Goal: Transaction & Acquisition: Obtain resource

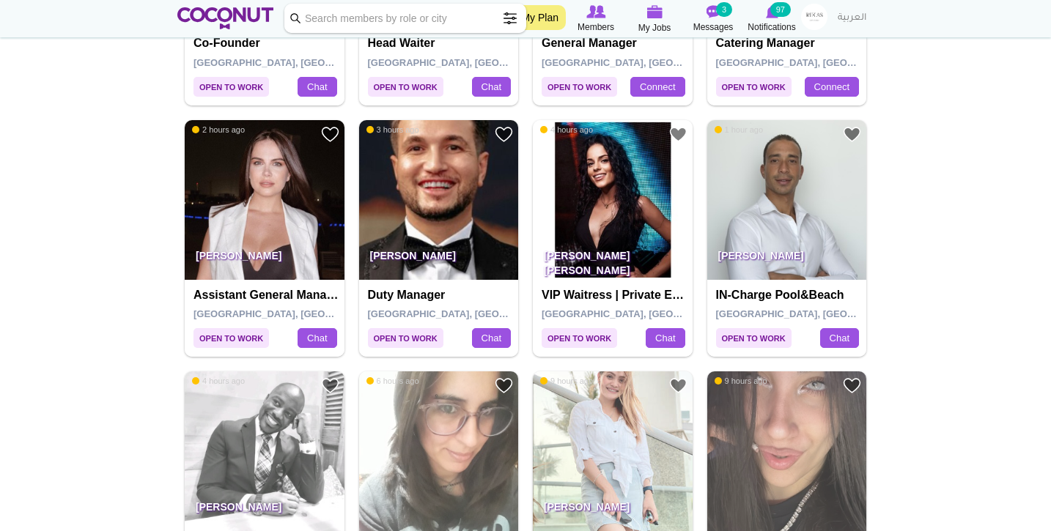
scroll to position [975, 0]
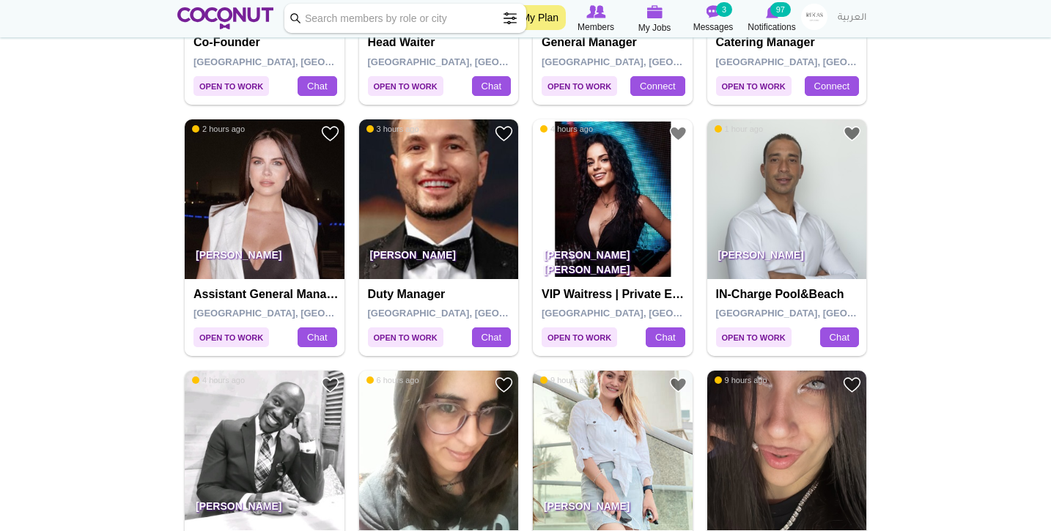
click at [599, 181] on img at bounding box center [613, 199] width 160 height 160
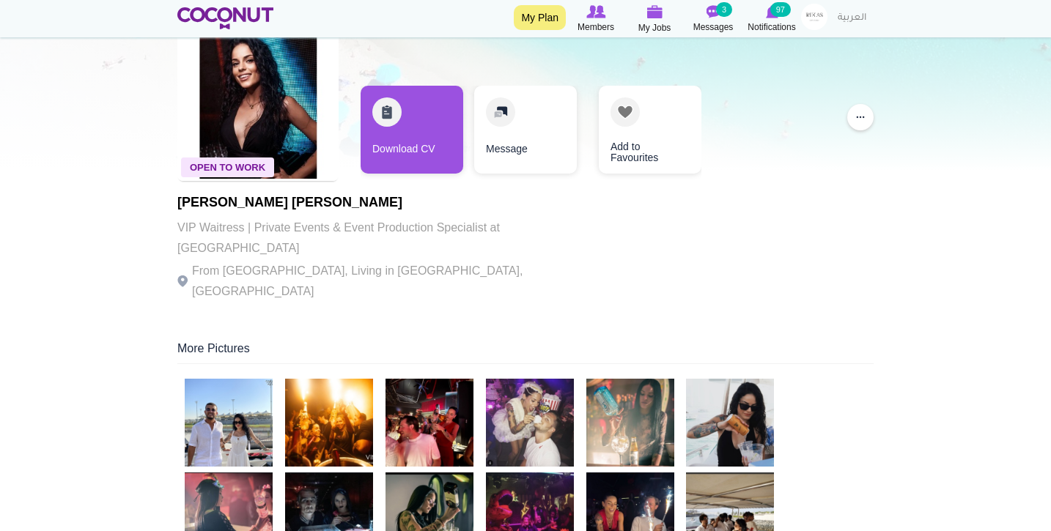
scroll to position [93, 0]
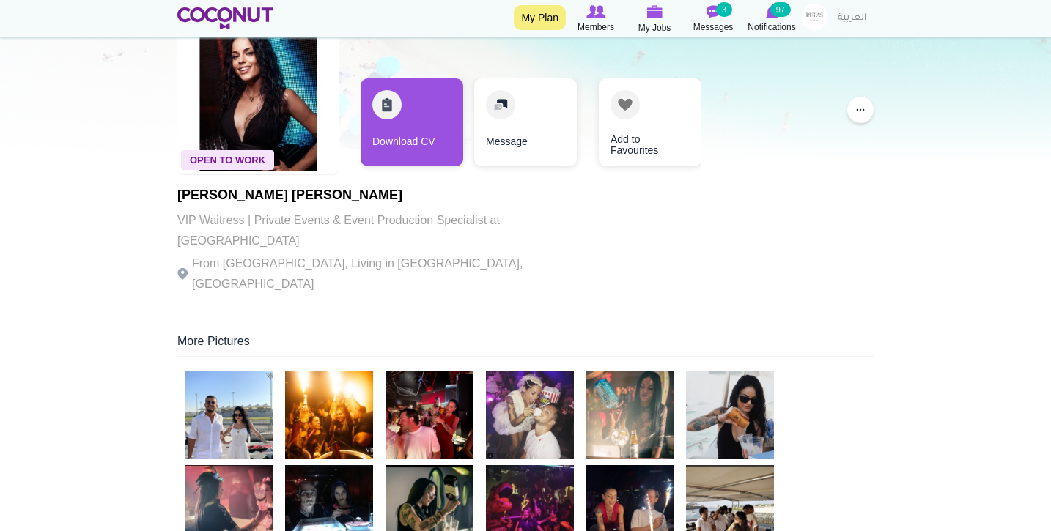
click at [247, 385] on img at bounding box center [229, 416] width 88 height 88
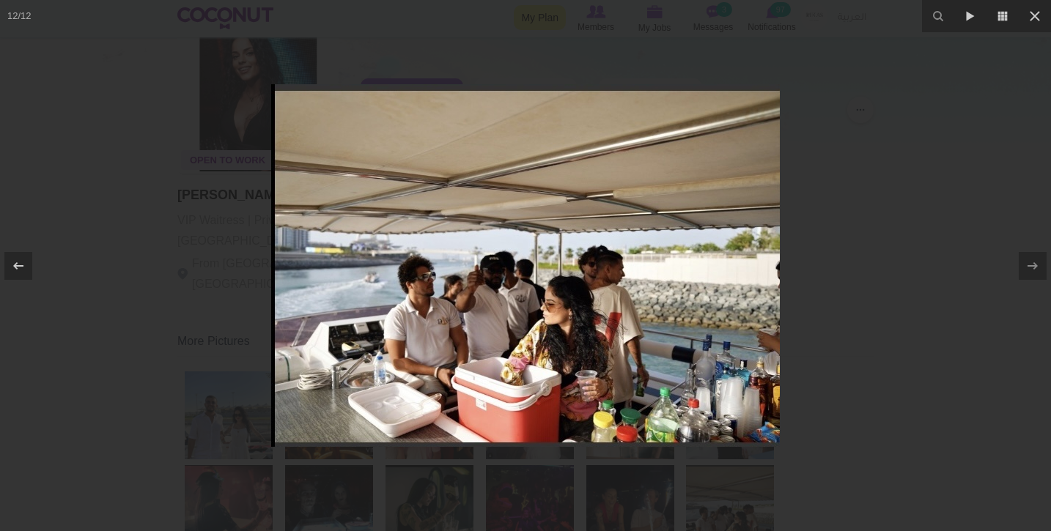
click at [122, 309] on div at bounding box center [525, 265] width 1051 height 531
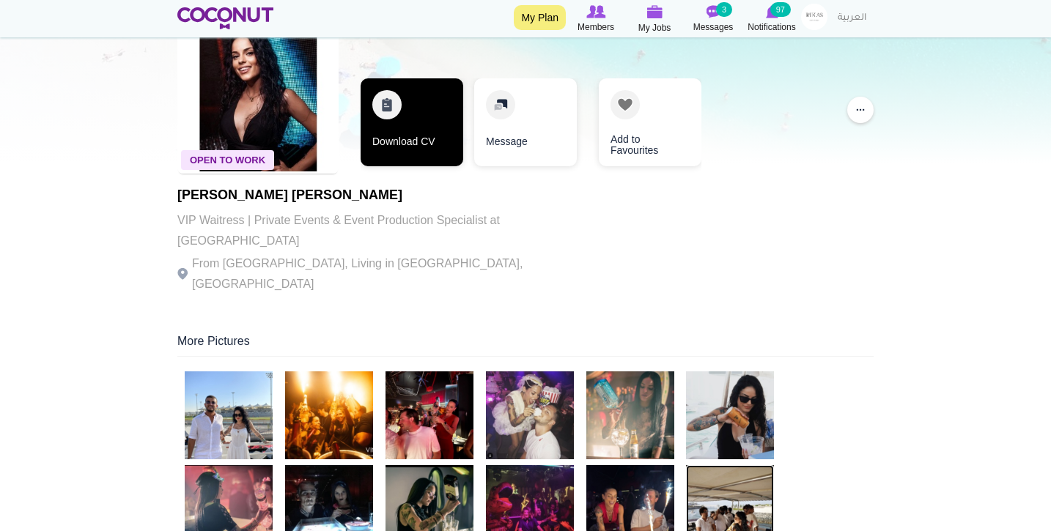
click at [399, 129] on link "Download CV" at bounding box center [412, 122] width 103 height 88
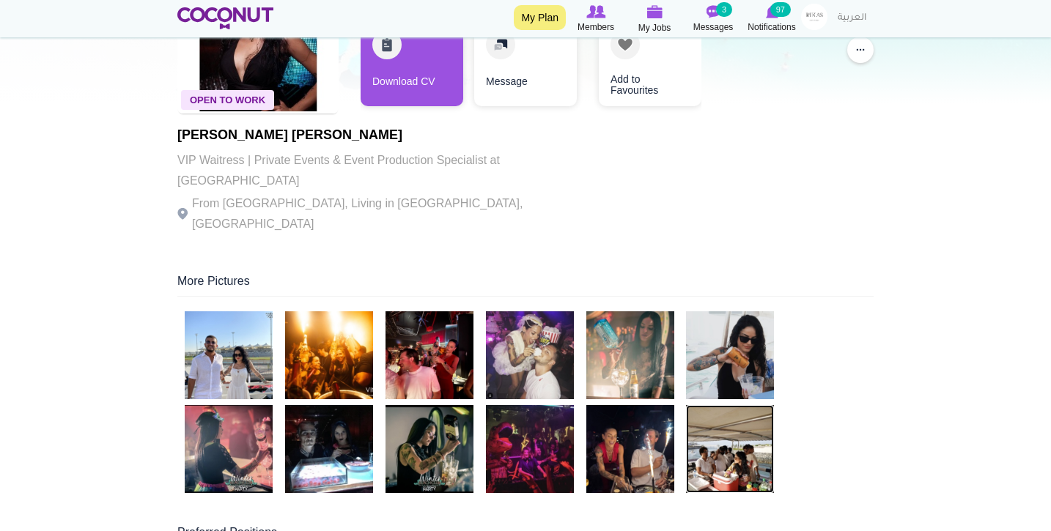
scroll to position [154, 0]
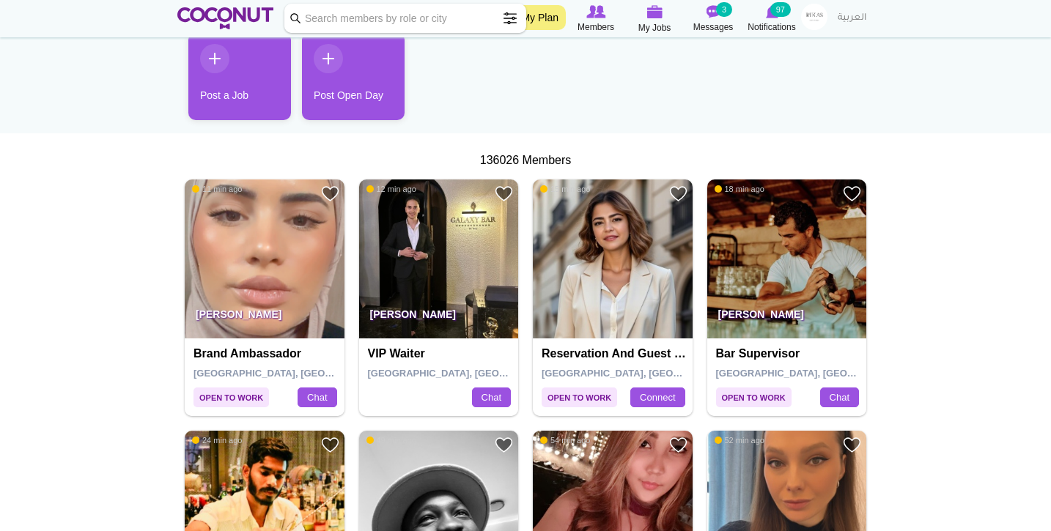
scroll to position [163, 0]
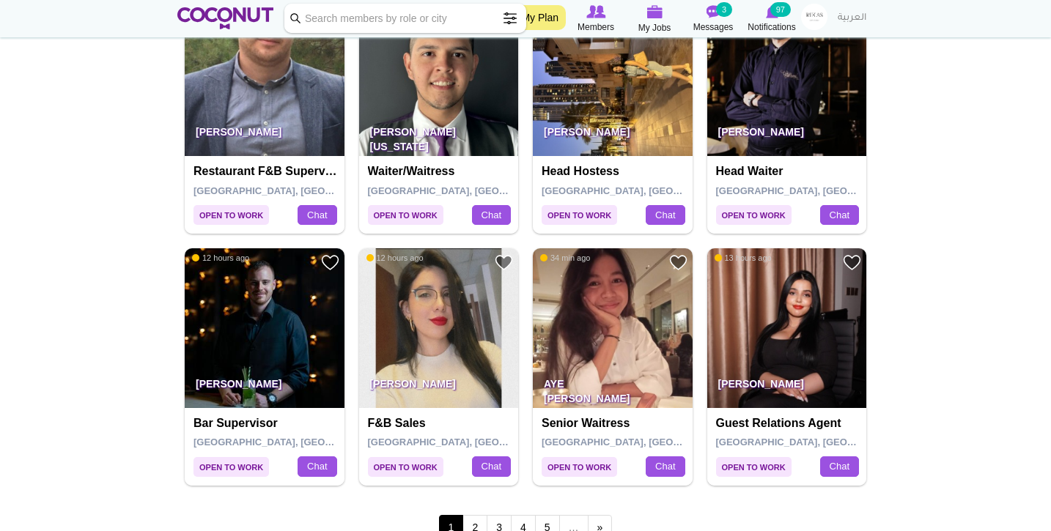
scroll to position [2382, 0]
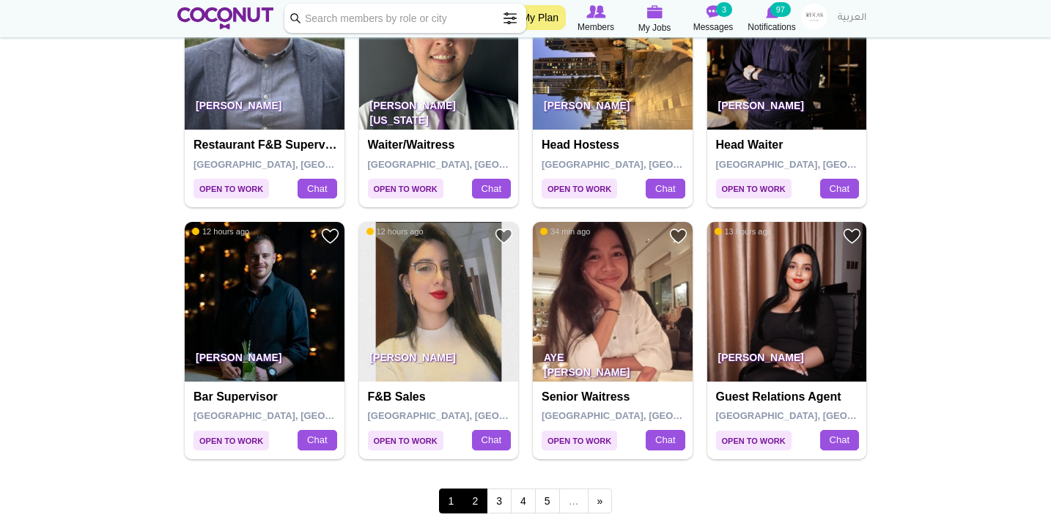
click at [473, 489] on link "2" at bounding box center [474, 501] width 25 height 25
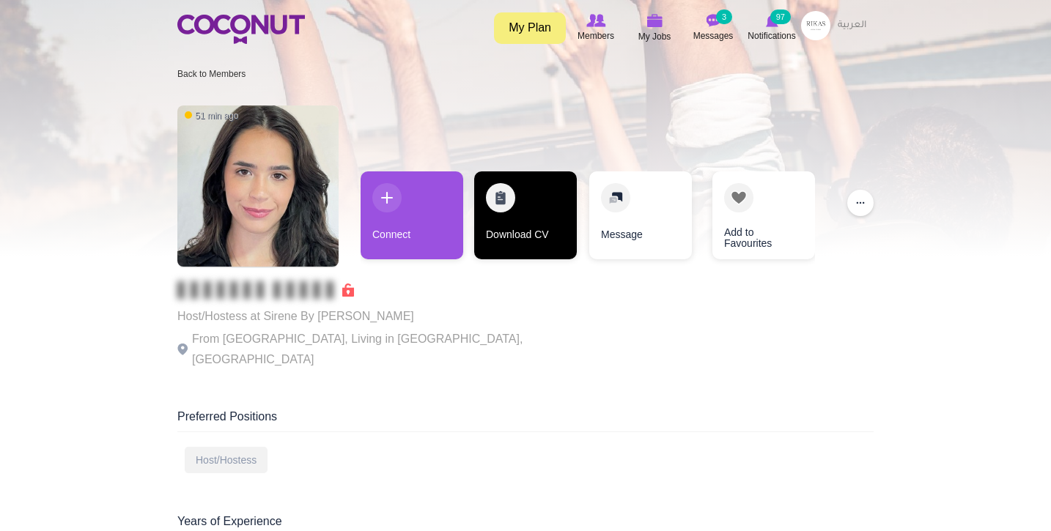
click at [547, 228] on link "Download CV" at bounding box center [525, 215] width 103 height 88
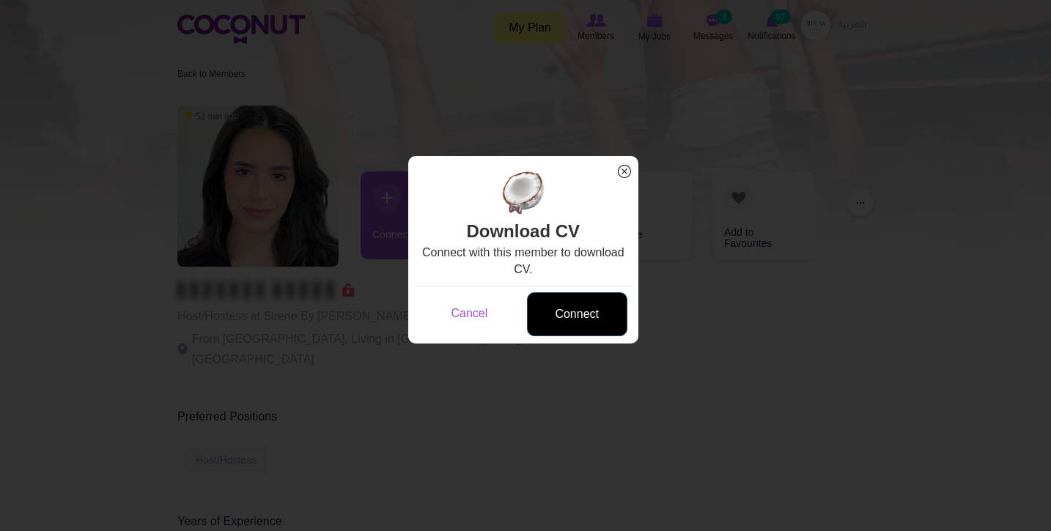
click at [582, 307] on link "Connect" at bounding box center [577, 314] width 100 height 45
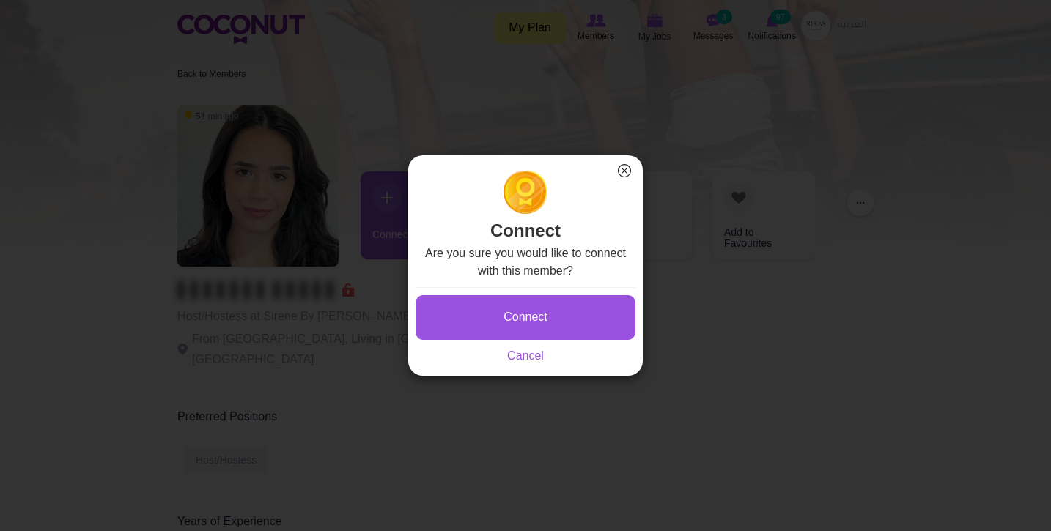
click at [582, 308] on button "Connect" at bounding box center [526, 317] width 220 height 45
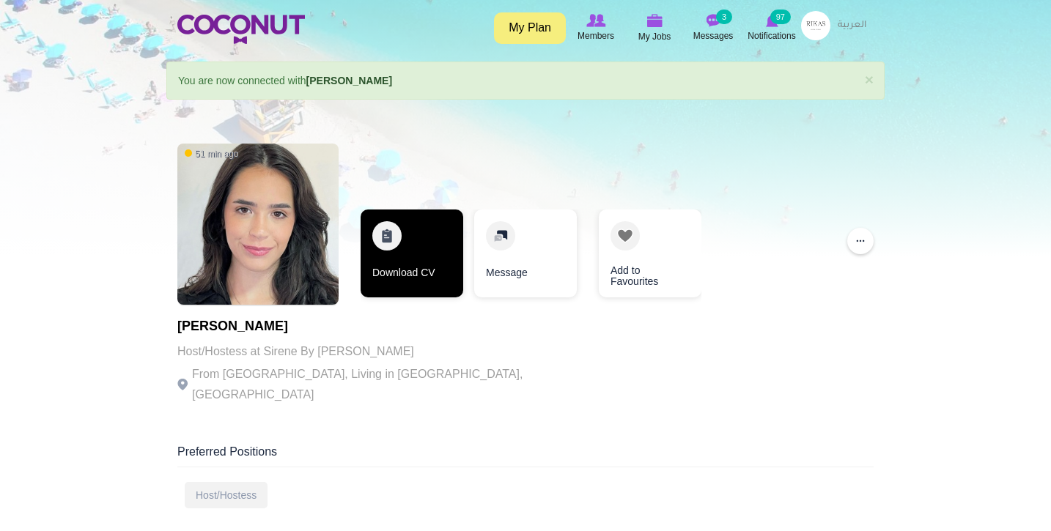
click at [394, 282] on link "Download CV" at bounding box center [412, 254] width 103 height 88
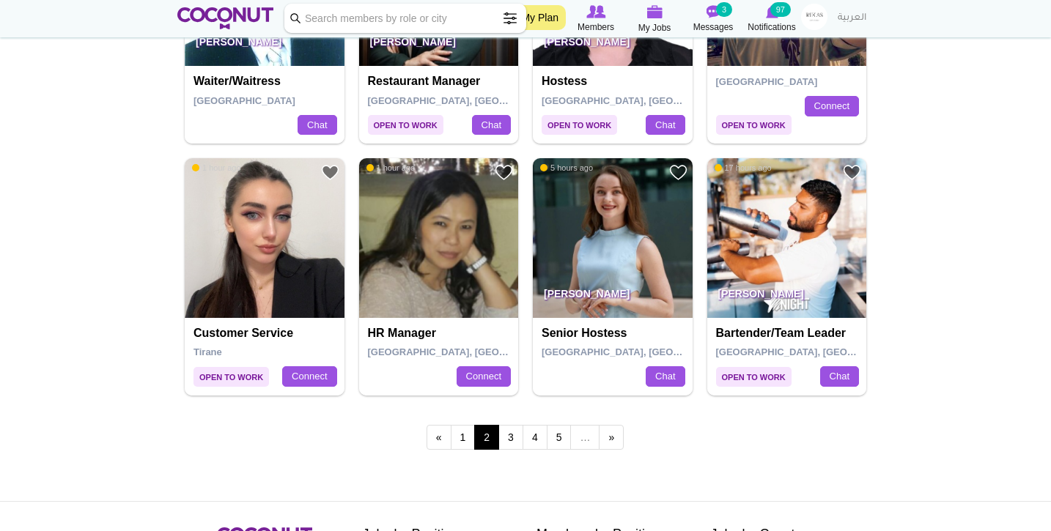
scroll to position [2484, 0]
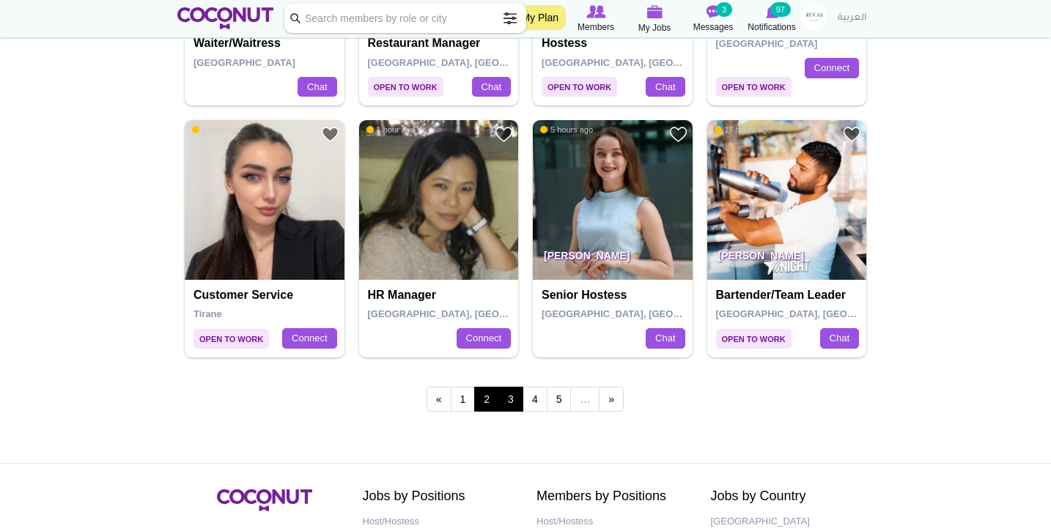
click at [516, 387] on link "3" at bounding box center [510, 399] width 25 height 25
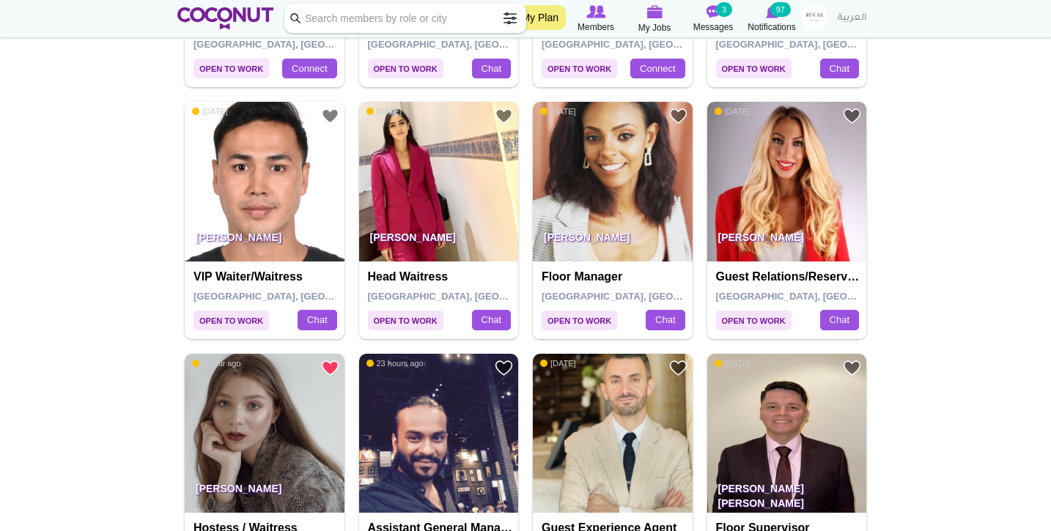
scroll to position [1248, 0]
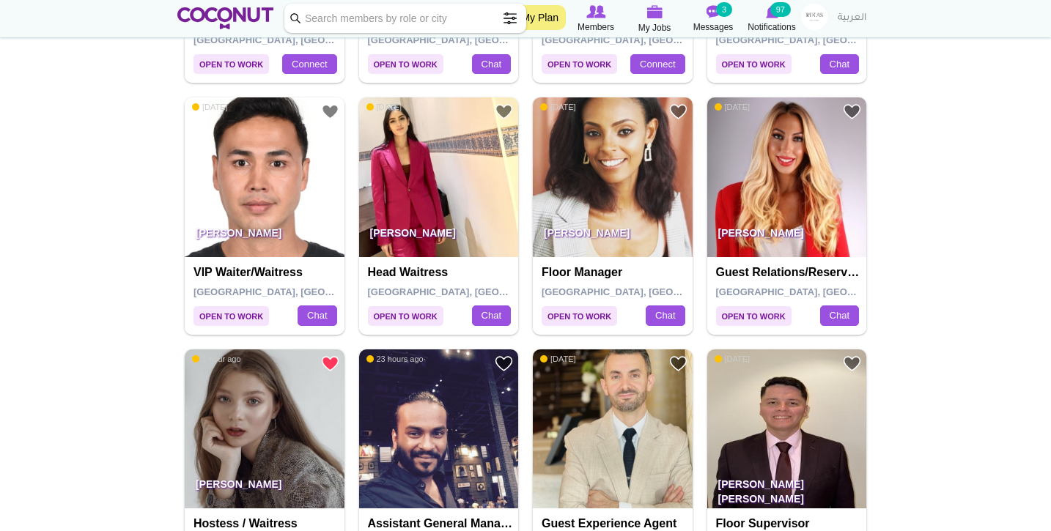
click at [424, 178] on img at bounding box center [439, 177] width 160 height 160
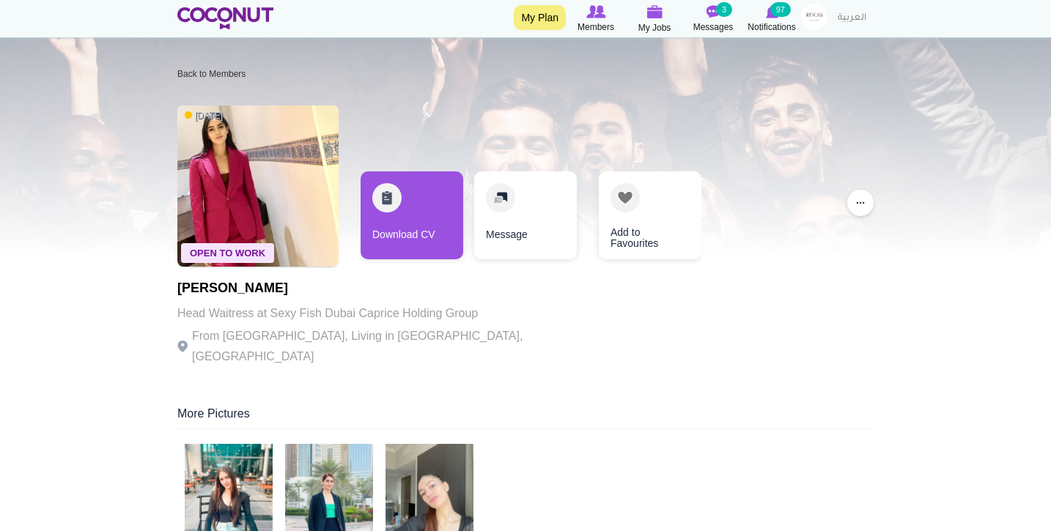
scroll to position [57, 0]
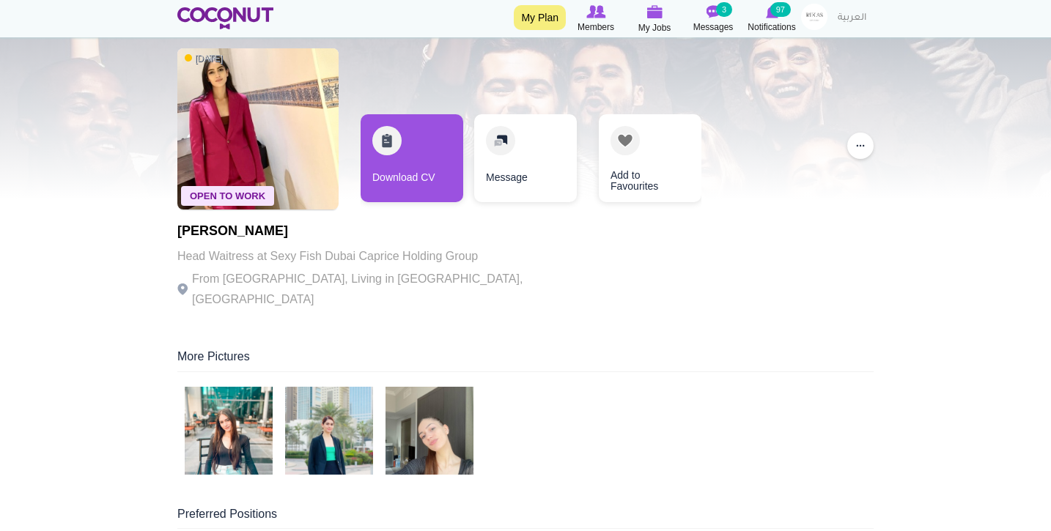
click at [218, 427] on img at bounding box center [229, 431] width 88 height 88
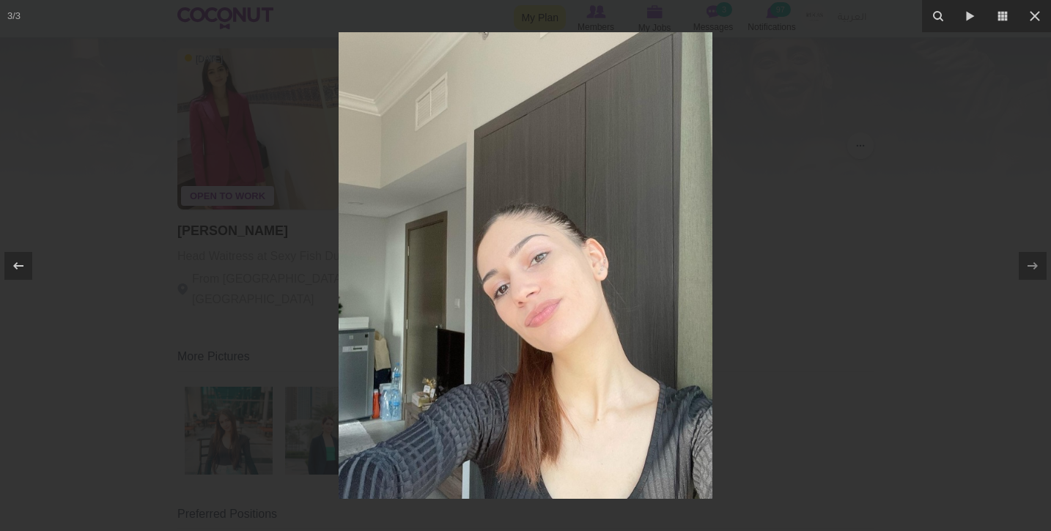
click at [217, 383] on div at bounding box center [525, 265] width 1051 height 531
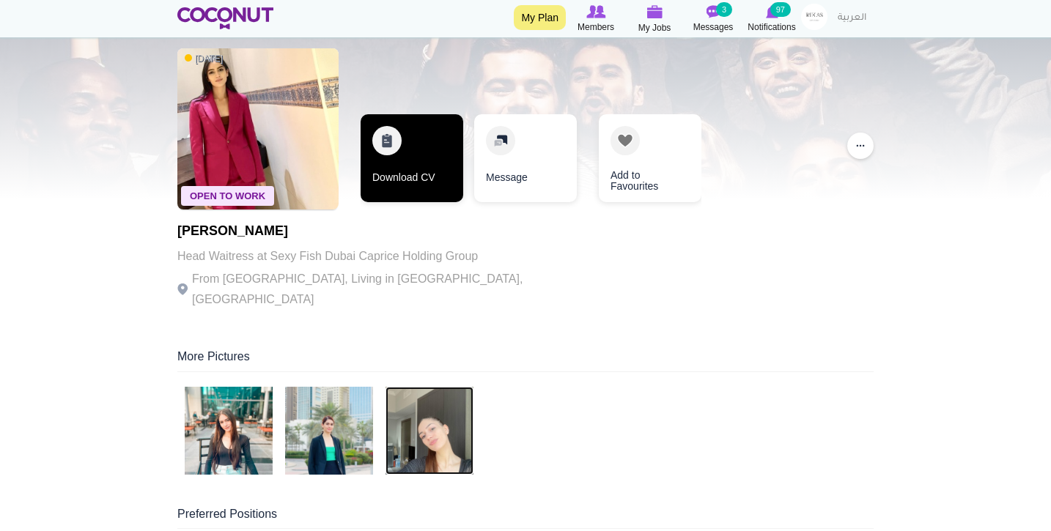
click at [429, 177] on link "Download CV" at bounding box center [412, 158] width 103 height 88
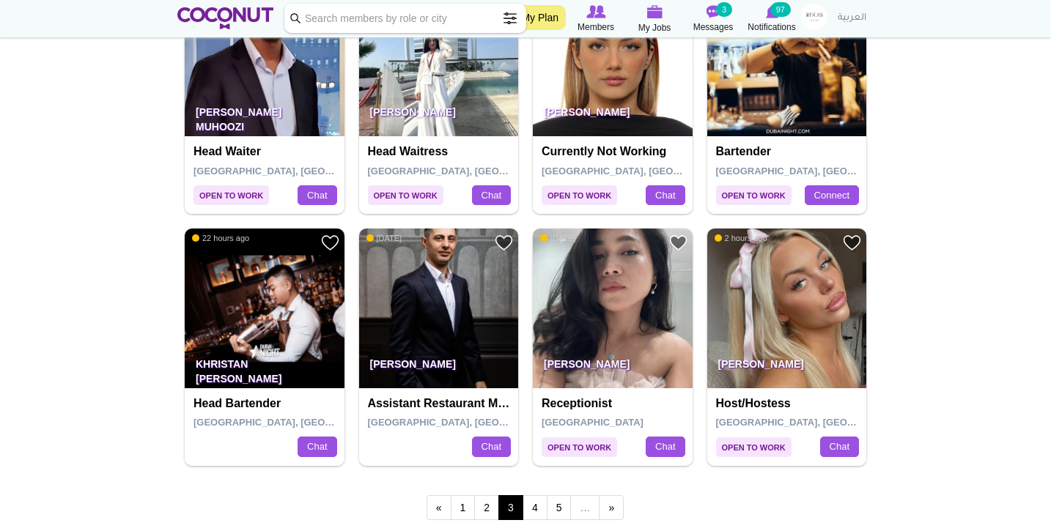
scroll to position [2391, 0]
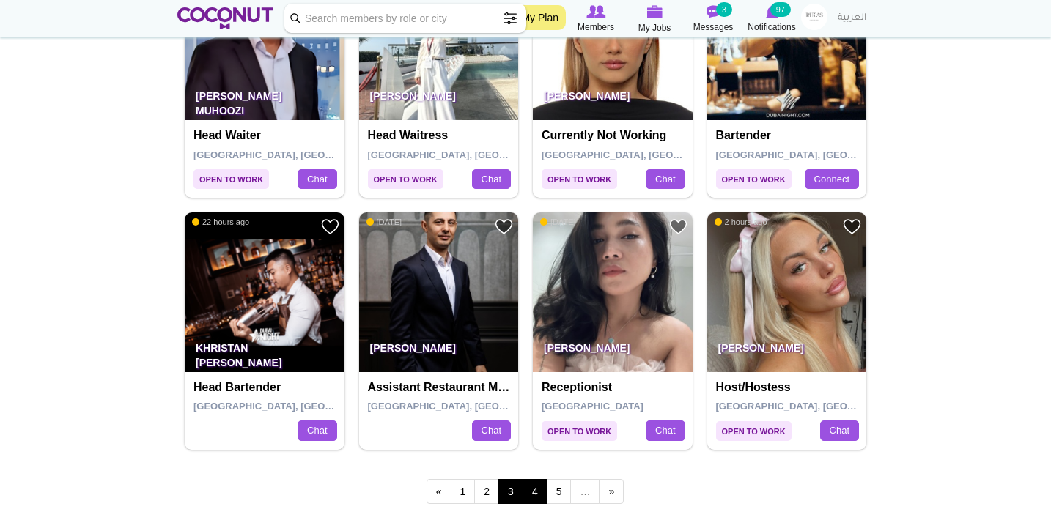
click at [535, 479] on link "4" at bounding box center [535, 491] width 25 height 25
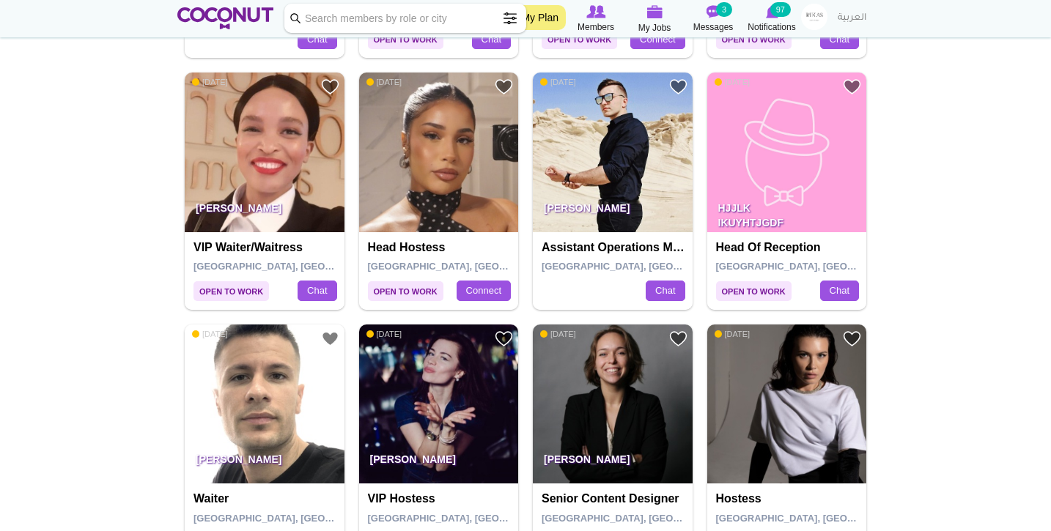
scroll to position [1778, 0]
